Goal: Task Accomplishment & Management: Manage account settings

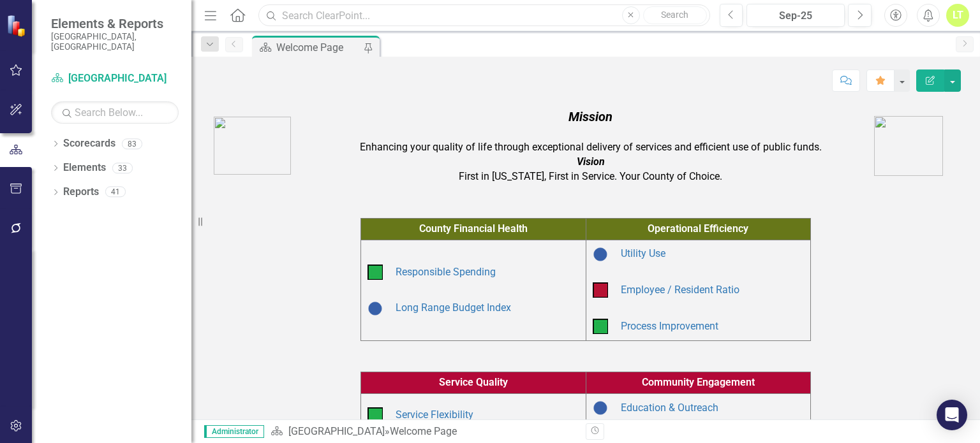
click at [385, 18] on input "text" at bounding box center [483, 15] width 451 height 22
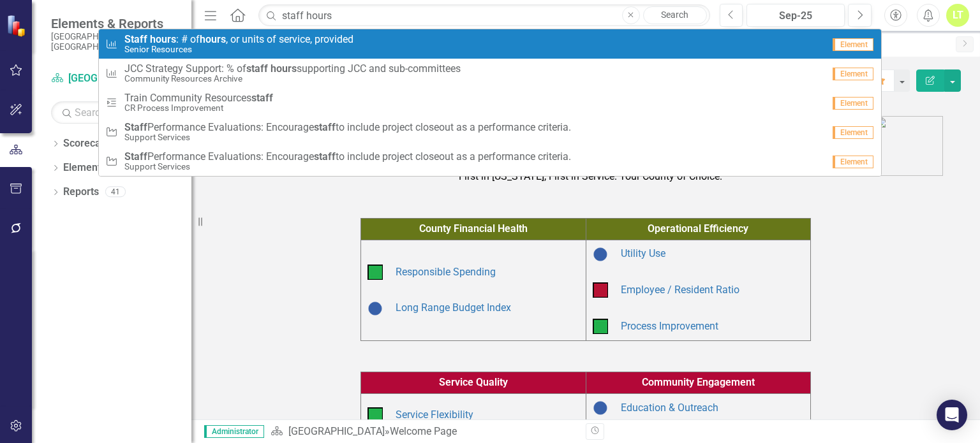
click at [329, 54] on small "Senior Resources" at bounding box center [238, 50] width 229 height 10
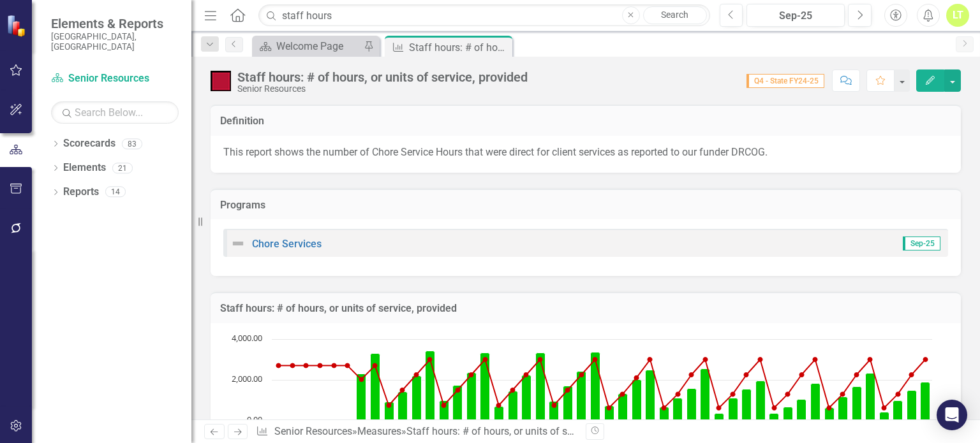
click at [934, 78] on icon "button" at bounding box center [930, 80] width 9 height 9
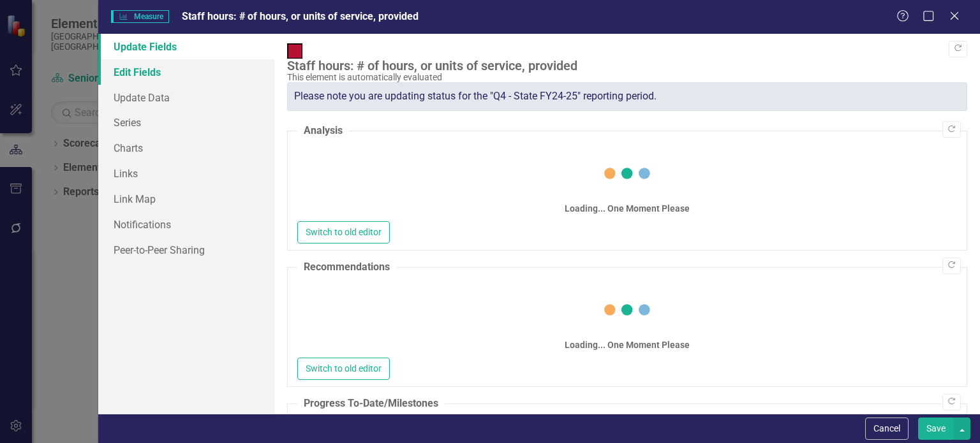
click at [149, 71] on link "Edit Fields" at bounding box center [186, 72] width 176 height 26
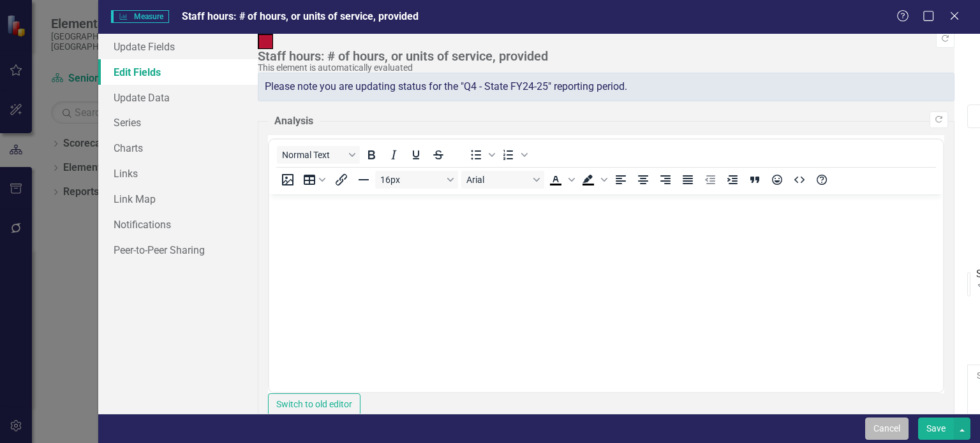
click at [879, 427] on button "Cancel" at bounding box center [886, 429] width 43 height 22
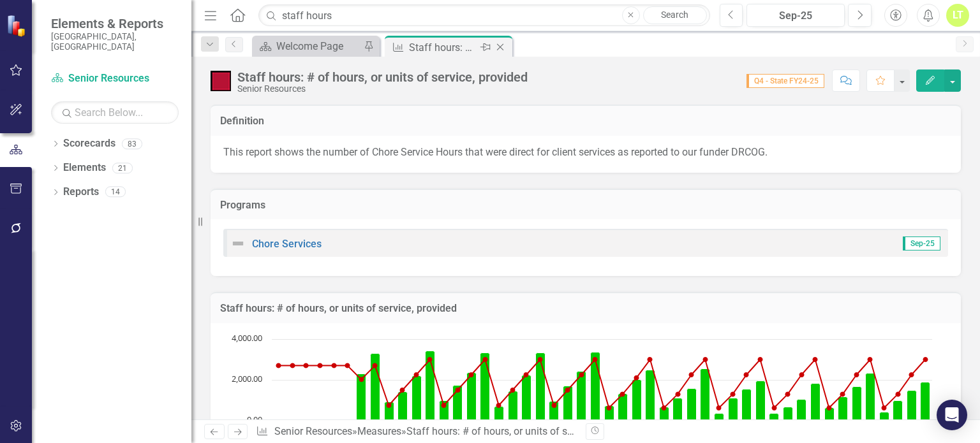
click at [505, 45] on icon "Close" at bounding box center [500, 47] width 13 height 10
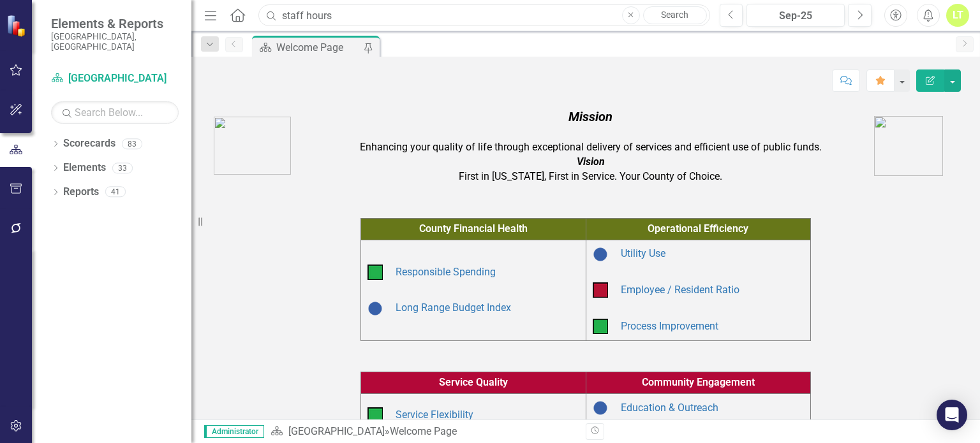
click at [388, 19] on input "staff hours" at bounding box center [483, 15] width 451 height 22
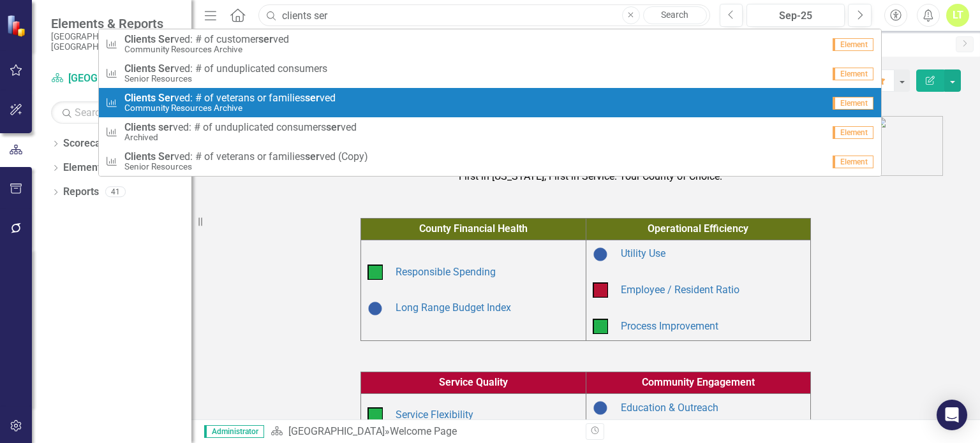
type input "clients ser"
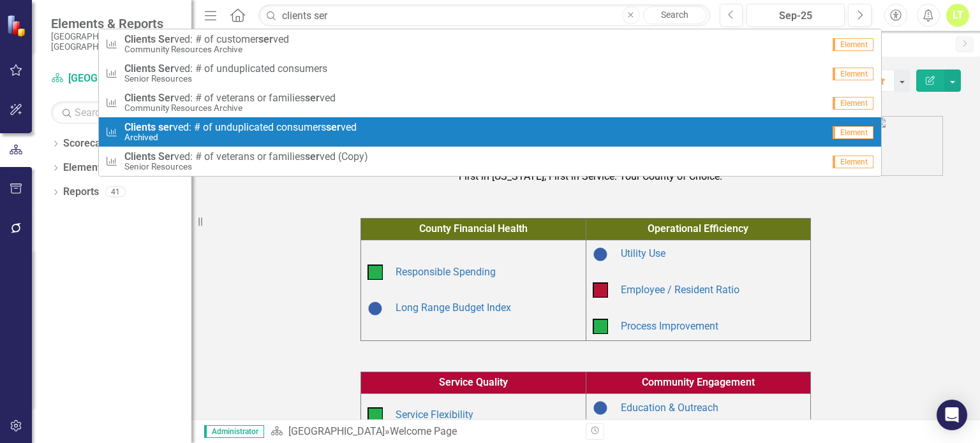
click at [212, 133] on small "Archived" at bounding box center [240, 138] width 232 height 10
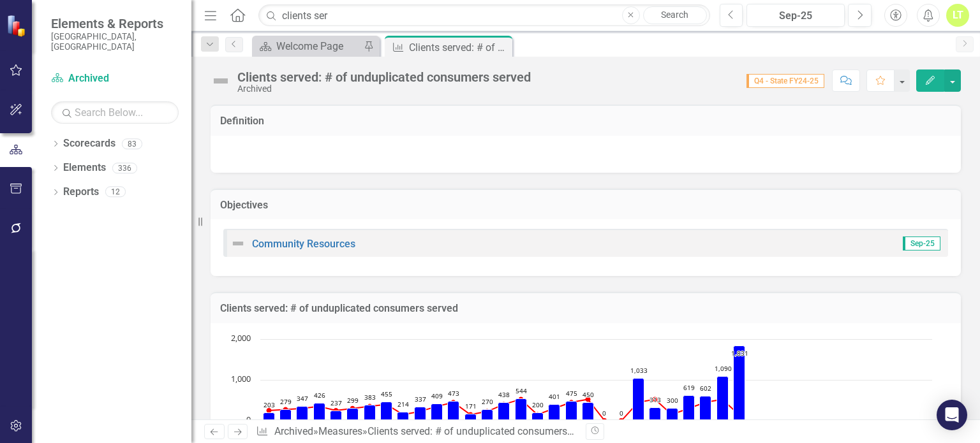
click at [922, 73] on button "Edit" at bounding box center [930, 81] width 28 height 22
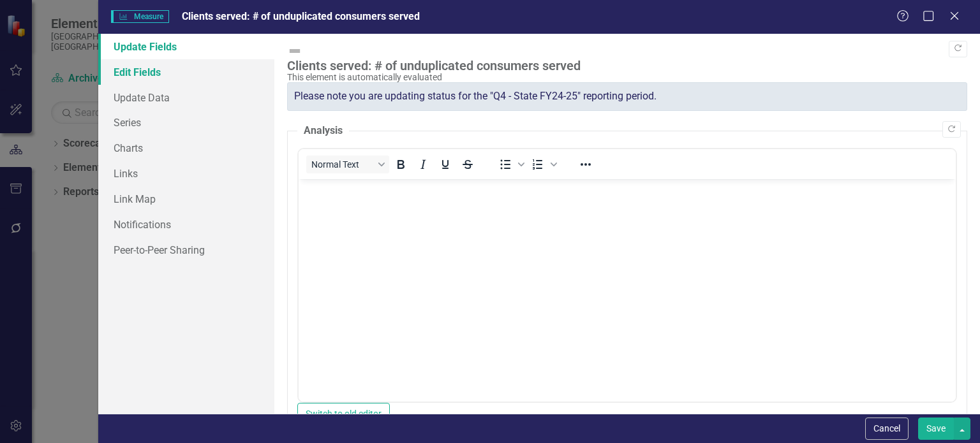
click at [147, 67] on link "Edit Fields" at bounding box center [186, 72] width 176 height 26
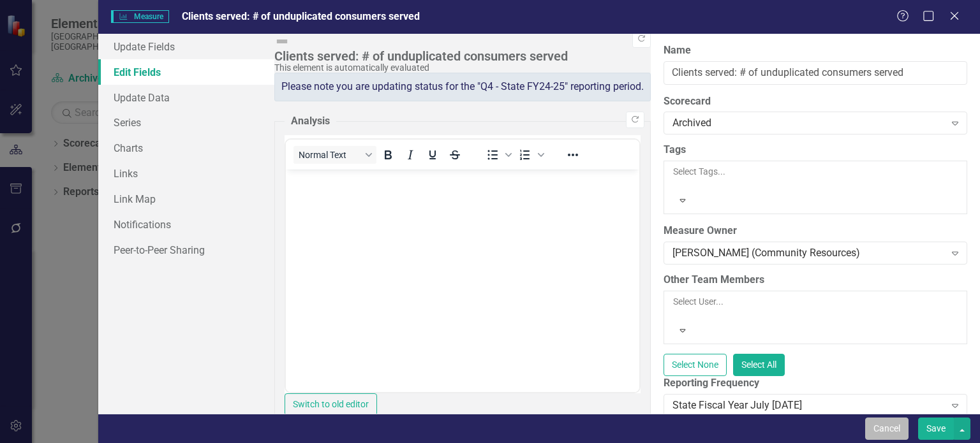
click at [901, 426] on button "Cancel" at bounding box center [886, 429] width 43 height 22
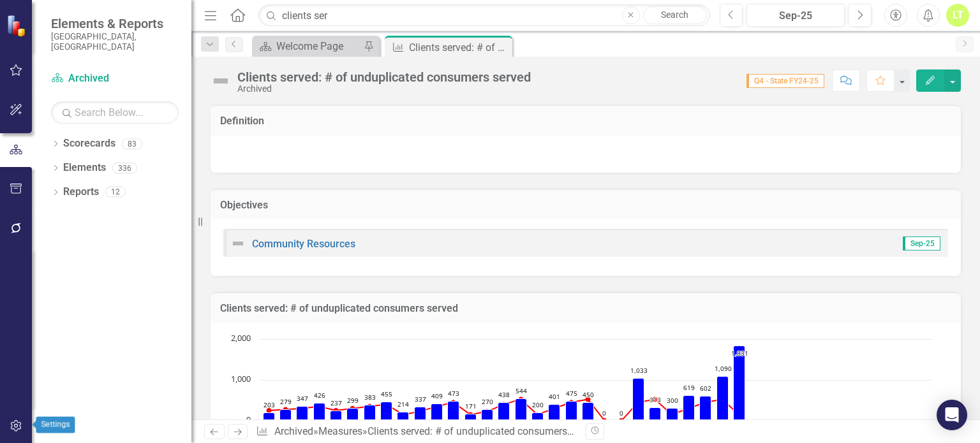
click at [13, 424] on icon "button" at bounding box center [16, 426] width 13 height 10
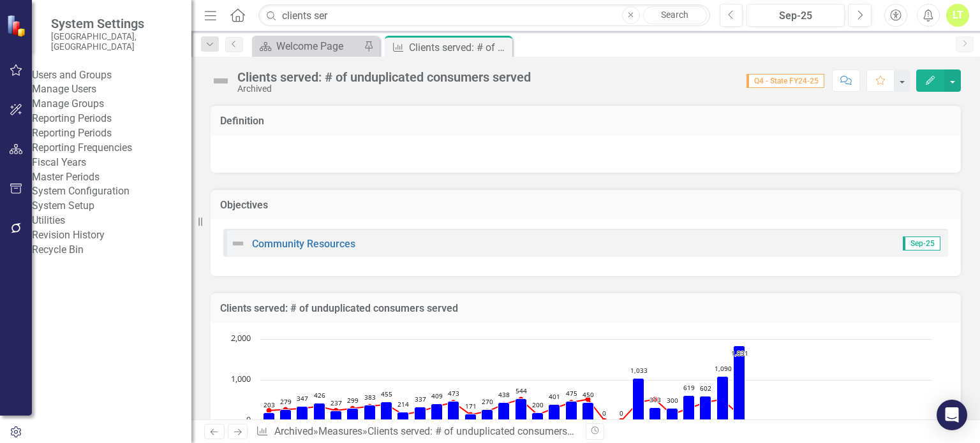
click at [100, 156] on link "Reporting Frequencies" at bounding box center [111, 148] width 159 height 15
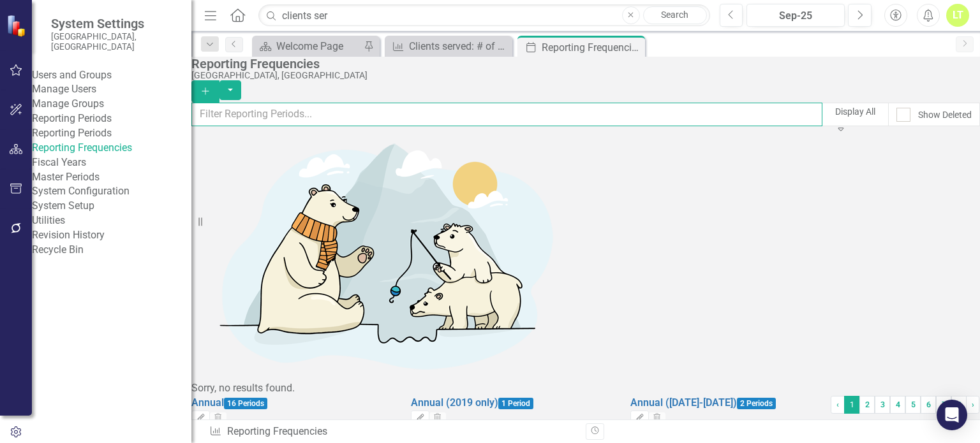
click at [388, 122] on input "text" at bounding box center [506, 115] width 631 height 24
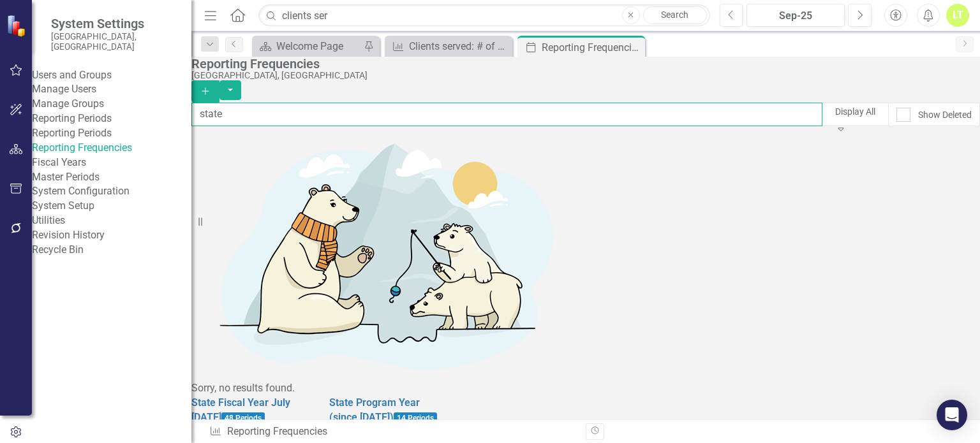
type input "state"
click at [205, 429] on icon "Edit" at bounding box center [201, 433] width 10 height 8
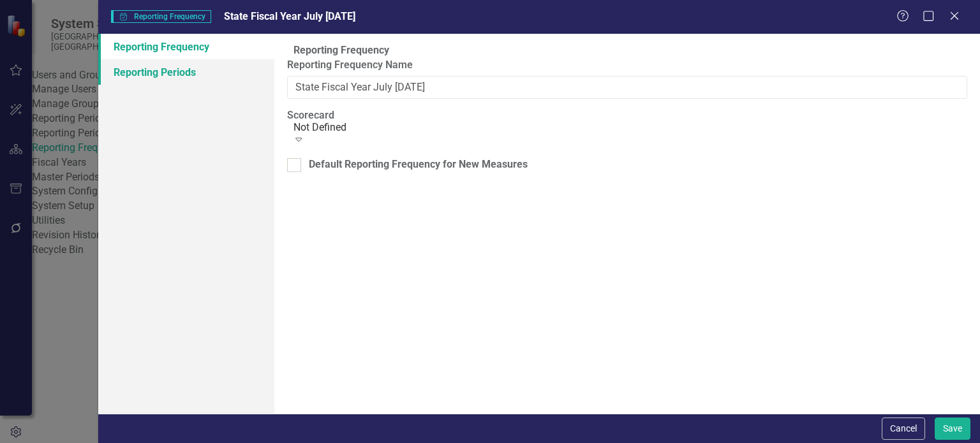
click at [141, 69] on link "Reporting Periods" at bounding box center [186, 72] width 176 height 26
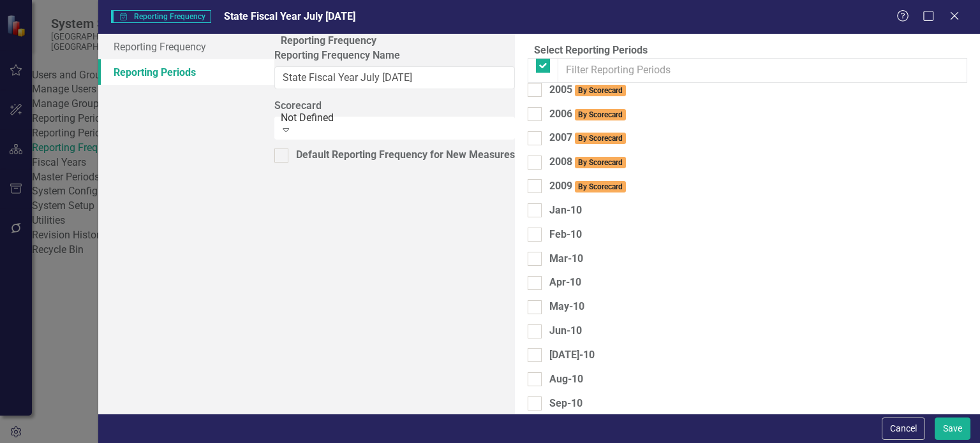
checkbox input "false"
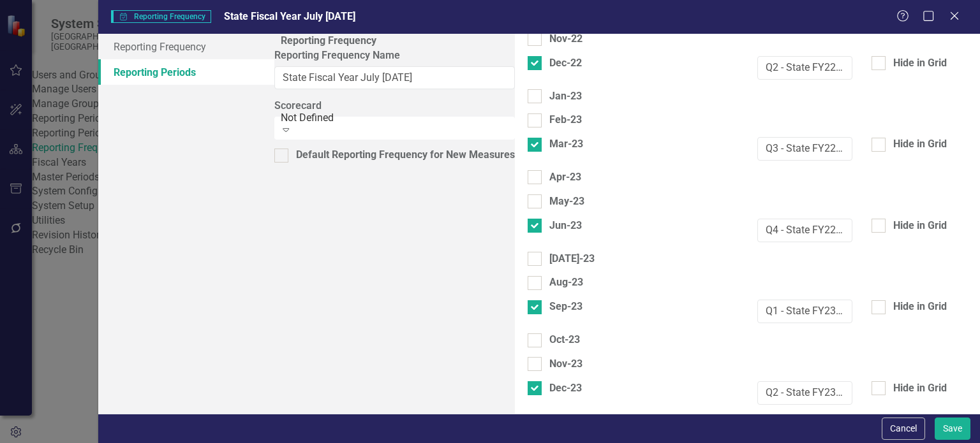
scroll to position [4219, 0]
checkbox input "true"
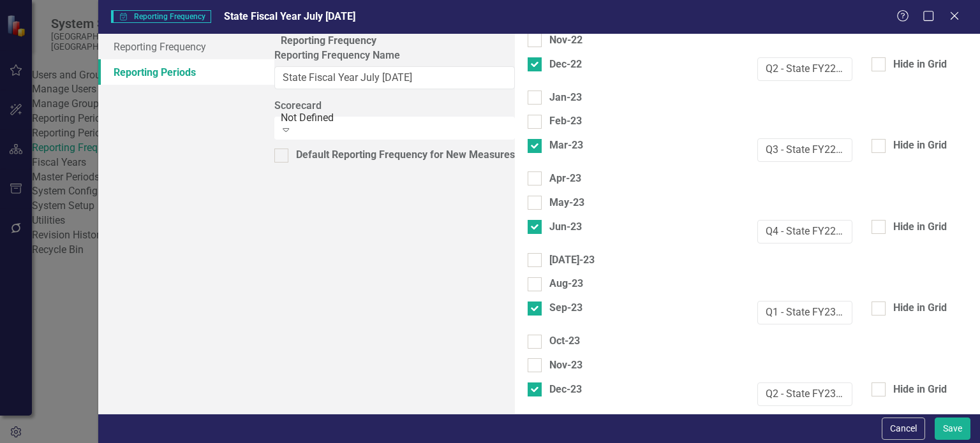
checkbox input "true"
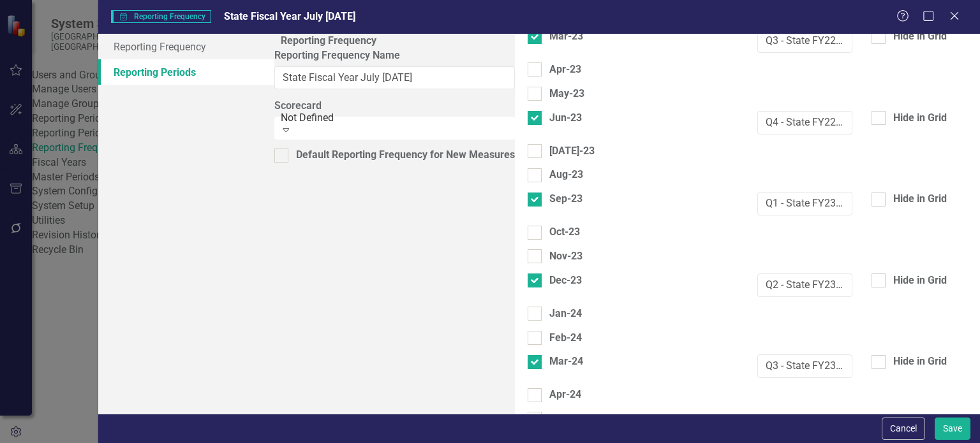
scroll to position [4376, 0]
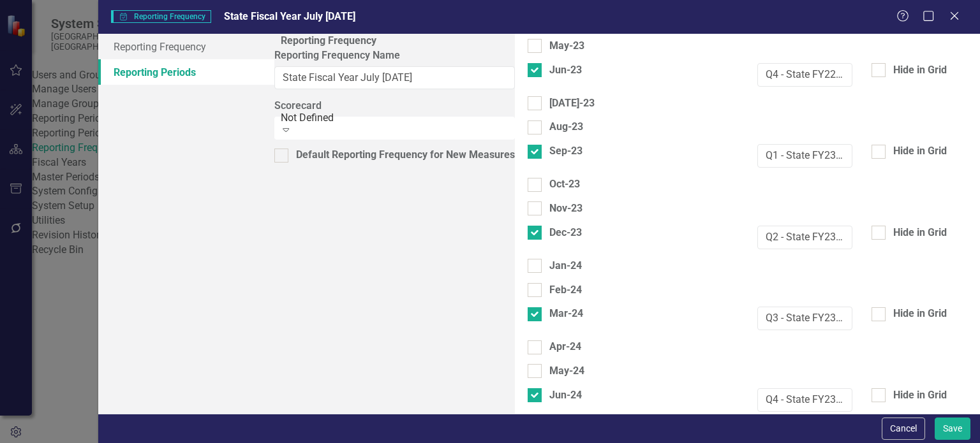
checkbox input "true"
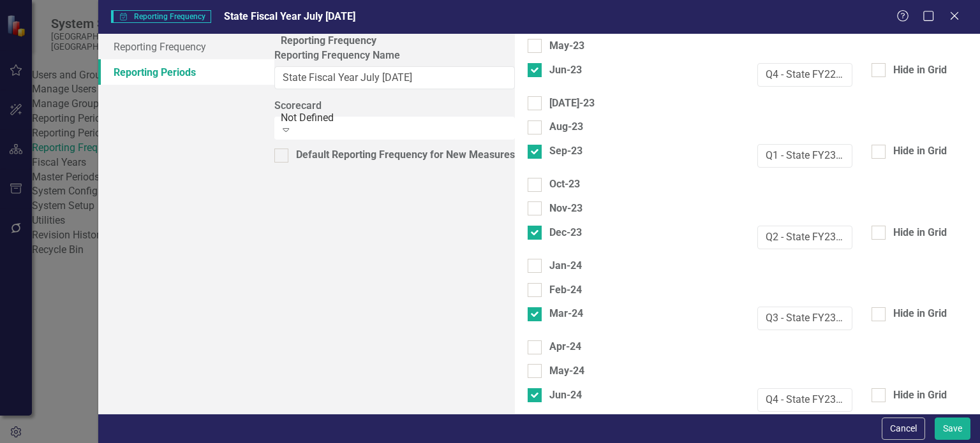
checkbox input "true"
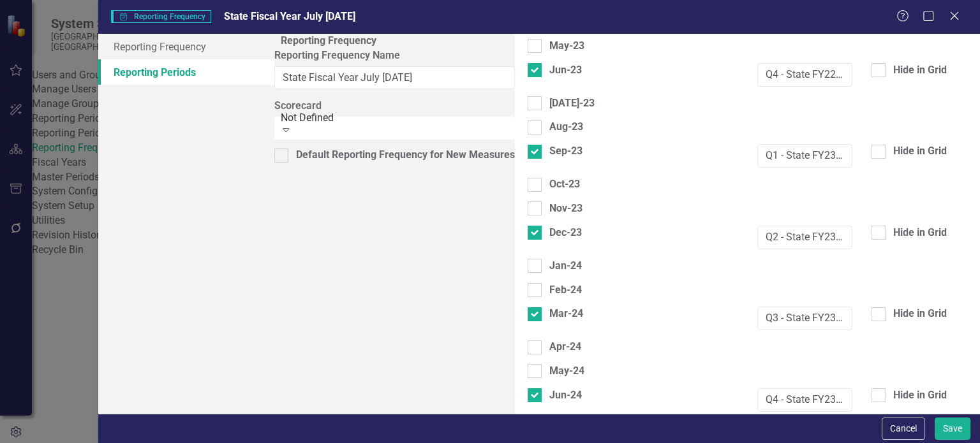
paste input "Q4 - State FY24-25"
type input "Q4 - State FY24-25"
paste input "Q4 - State FY24-25"
type input "Q4 - State FY24-25"
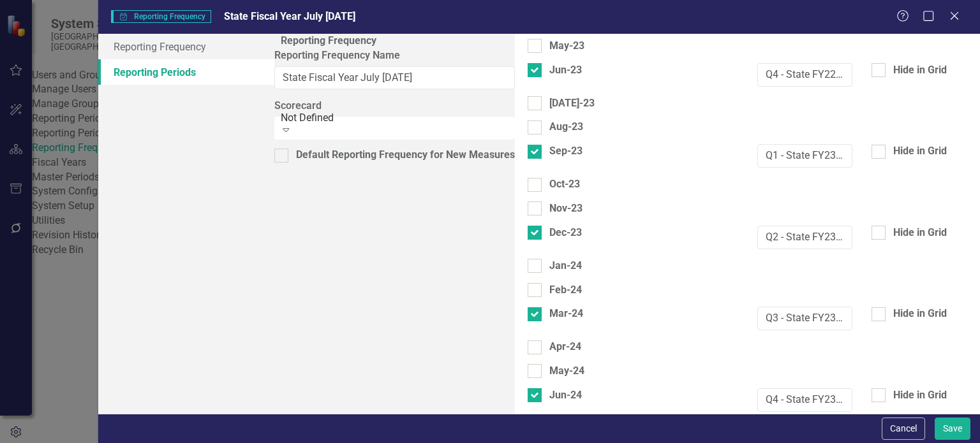
paste input "Q4 - State FY24-25"
type input "Q4 - State FY24-25"
paste input "Q4 - State FY24-25"
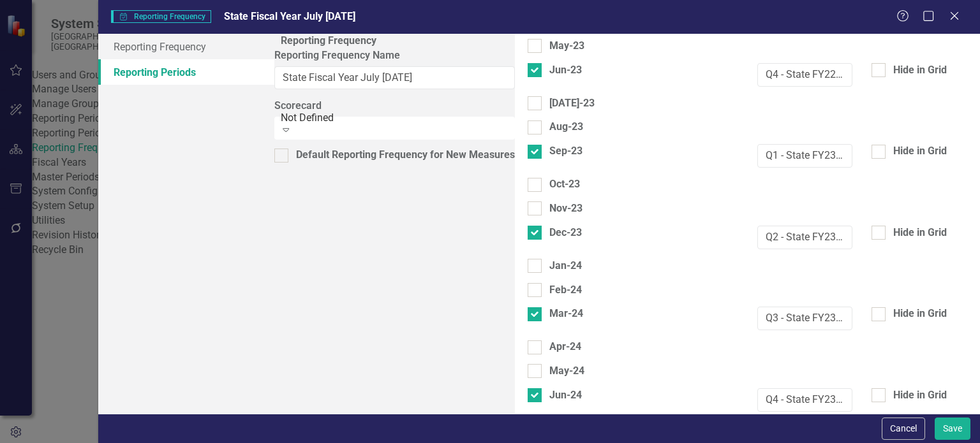
type input "Q4 - State FY24-25"
type input "Q1 - State FY25-26"
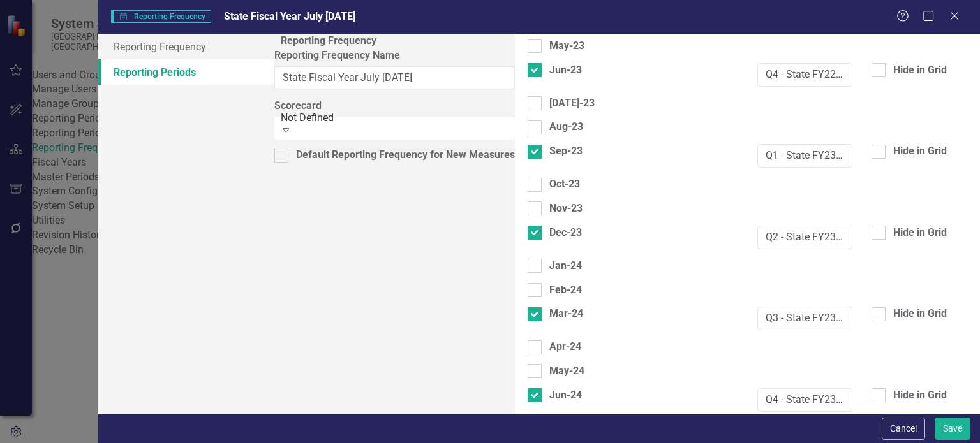
type input "Q2 - State FY25-26"
drag, startPoint x: 729, startPoint y: 306, endPoint x: 702, endPoint y: 306, distance: 27.4
type input "Q3 - State FY25-26"
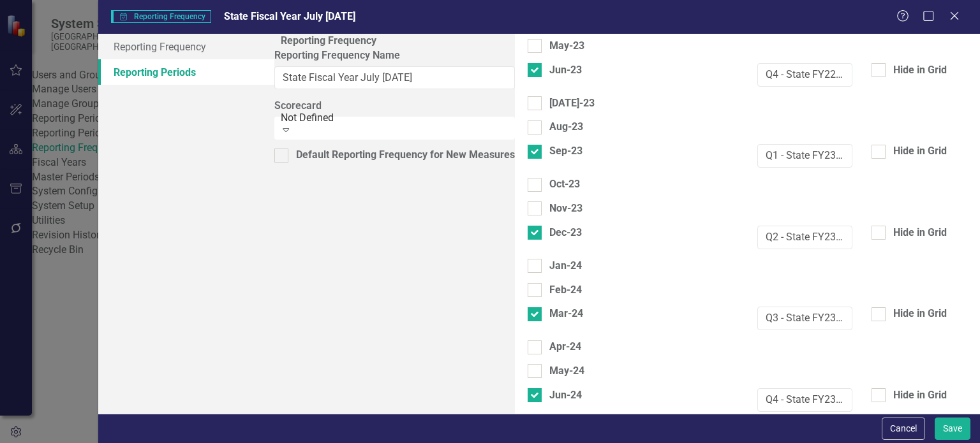
type input "Q4 - State FY25-26"
click at [949, 426] on button "Save" at bounding box center [953, 429] width 36 height 22
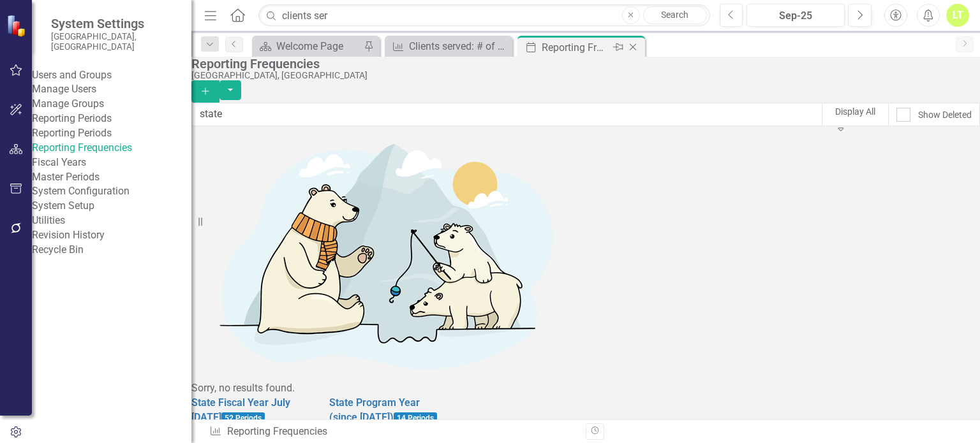
click at [639, 47] on div "Close" at bounding box center [634, 48] width 16 height 16
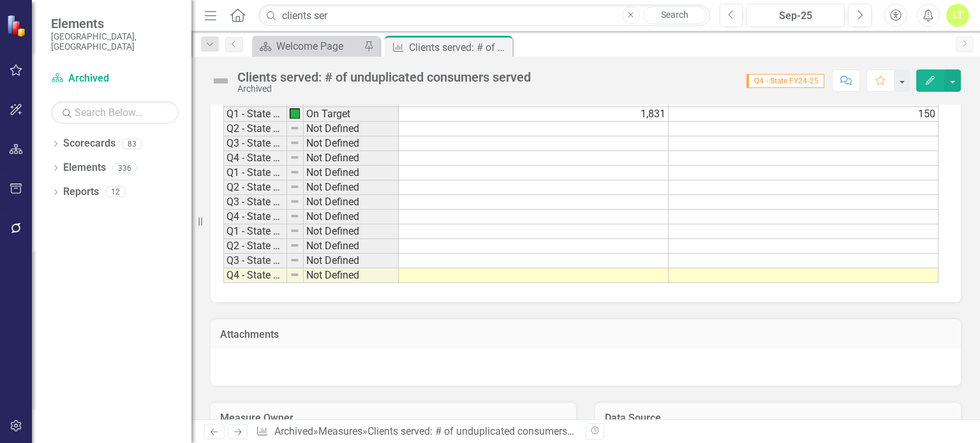
scroll to position [1199, 0]
